Goal: Transaction & Acquisition: Subscribe to service/newsletter

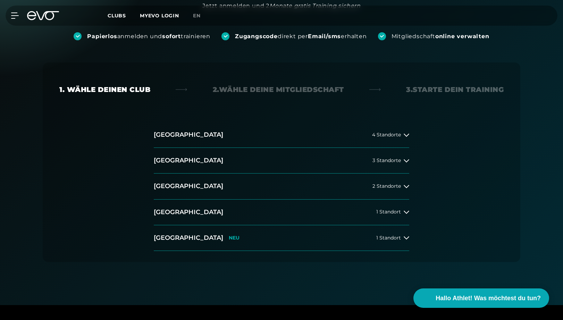
scroll to position [91, 0]
click at [387, 161] on span "3 Standorte" at bounding box center [386, 160] width 28 height 5
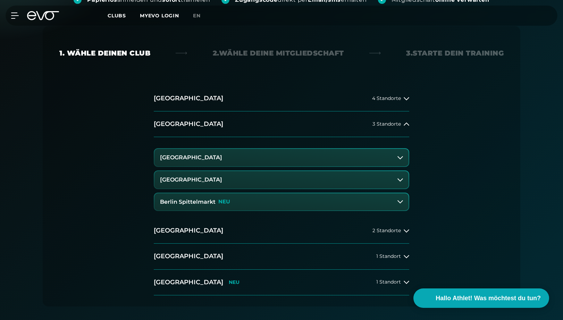
scroll to position [126, 0]
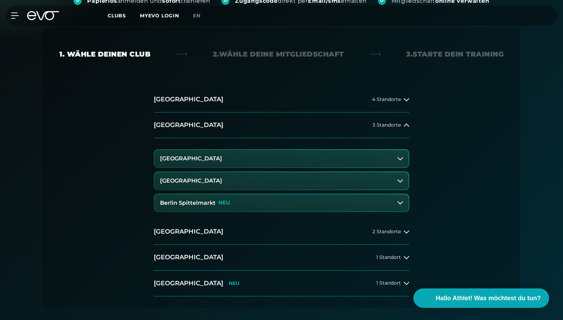
click at [296, 205] on button "Berlin Spittelmarkt NEU" at bounding box center [281, 202] width 254 height 17
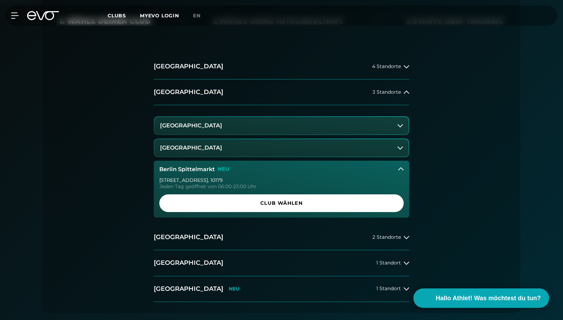
scroll to position [170, 0]
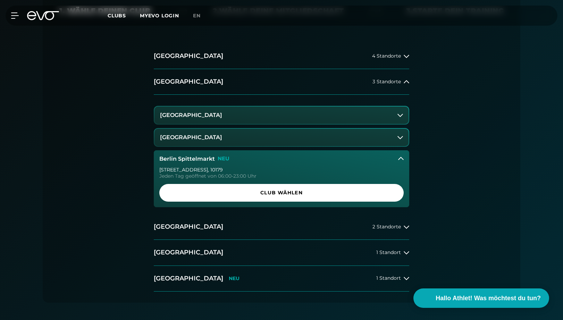
click at [288, 140] on button "[GEOGRAPHIC_DATA]" at bounding box center [281, 137] width 254 height 17
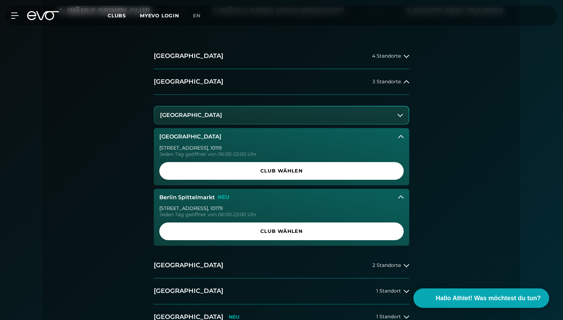
click at [286, 118] on button "[GEOGRAPHIC_DATA]" at bounding box center [281, 115] width 254 height 17
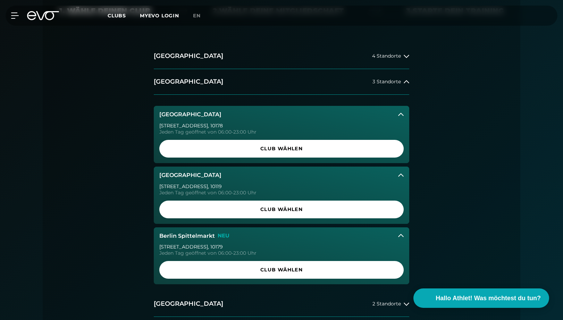
click at [286, 118] on button "[GEOGRAPHIC_DATA]" at bounding box center [281, 114] width 255 height 17
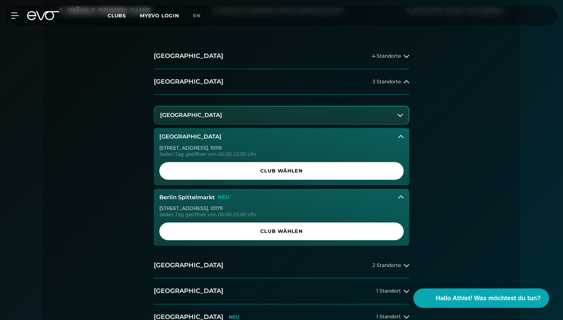
click at [388, 135] on button "[GEOGRAPHIC_DATA]" at bounding box center [281, 136] width 255 height 17
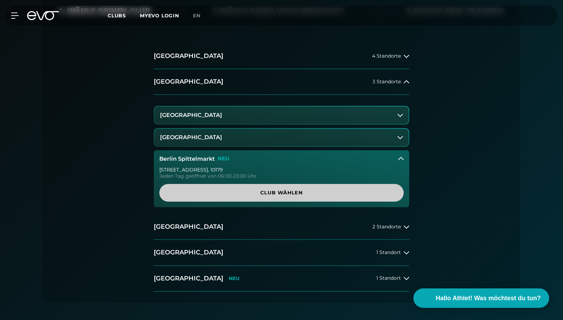
click at [332, 187] on span "Club wählen" at bounding box center [281, 193] width 244 height 18
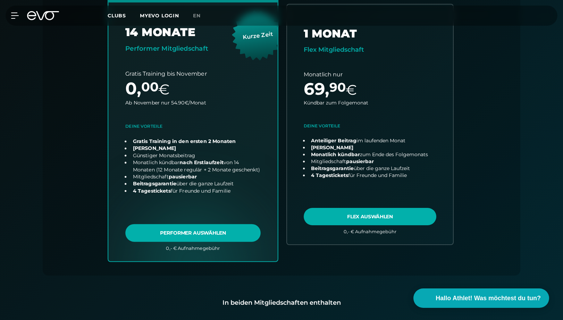
scroll to position [258, 0]
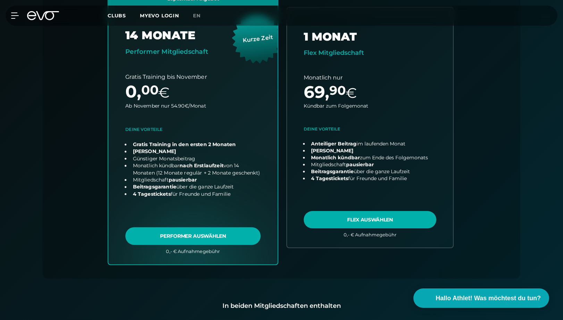
click at [152, 193] on link "choose plan" at bounding box center [192, 127] width 169 height 273
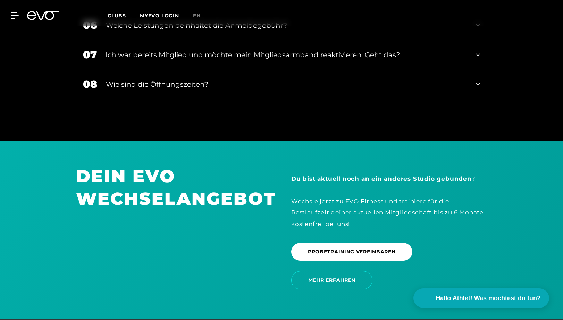
scroll to position [1438, 0]
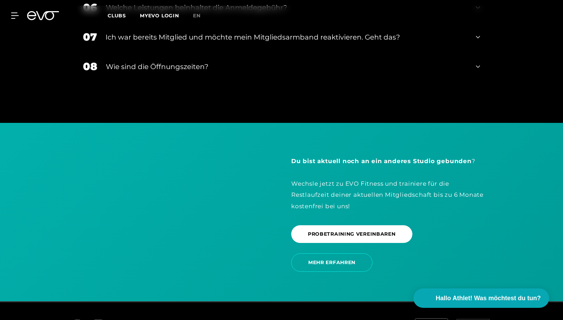
click at [199, 65] on div "08 Wie sind die Öffnungszeiten?" at bounding box center [281, 66] width 411 height 29
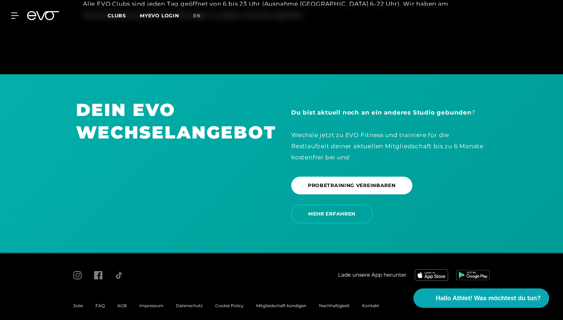
scroll to position [1529, 0]
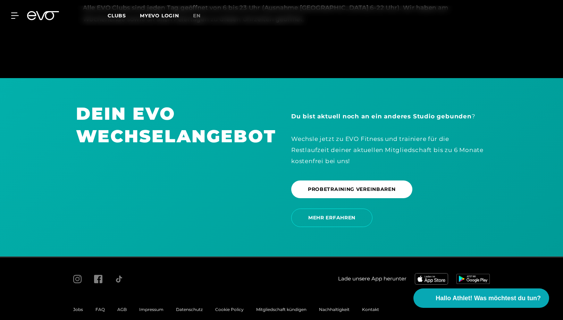
click at [79, 307] on span "Jobs" at bounding box center [78, 309] width 10 height 5
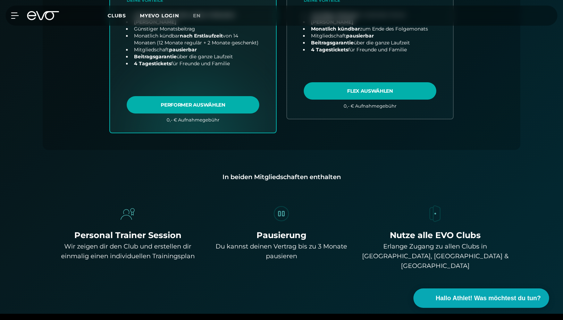
scroll to position [386, 0]
click at [458, 298] on span "Hallo Athlet! Was möchtest du tun?" at bounding box center [488, 298] width 110 height 10
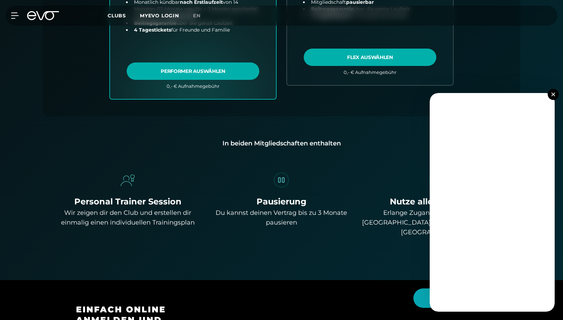
scroll to position [421, 0]
click at [550, 93] on button at bounding box center [553, 94] width 11 height 11
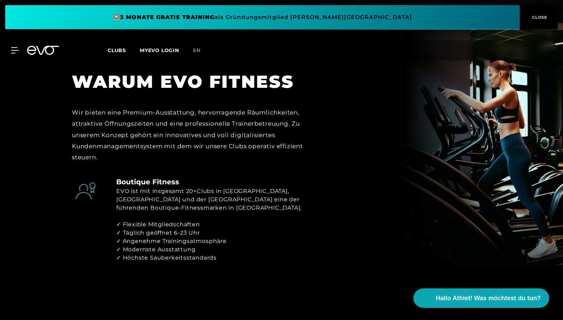
scroll to position [306, 0]
